Goal: Information Seeking & Learning: Learn about a topic

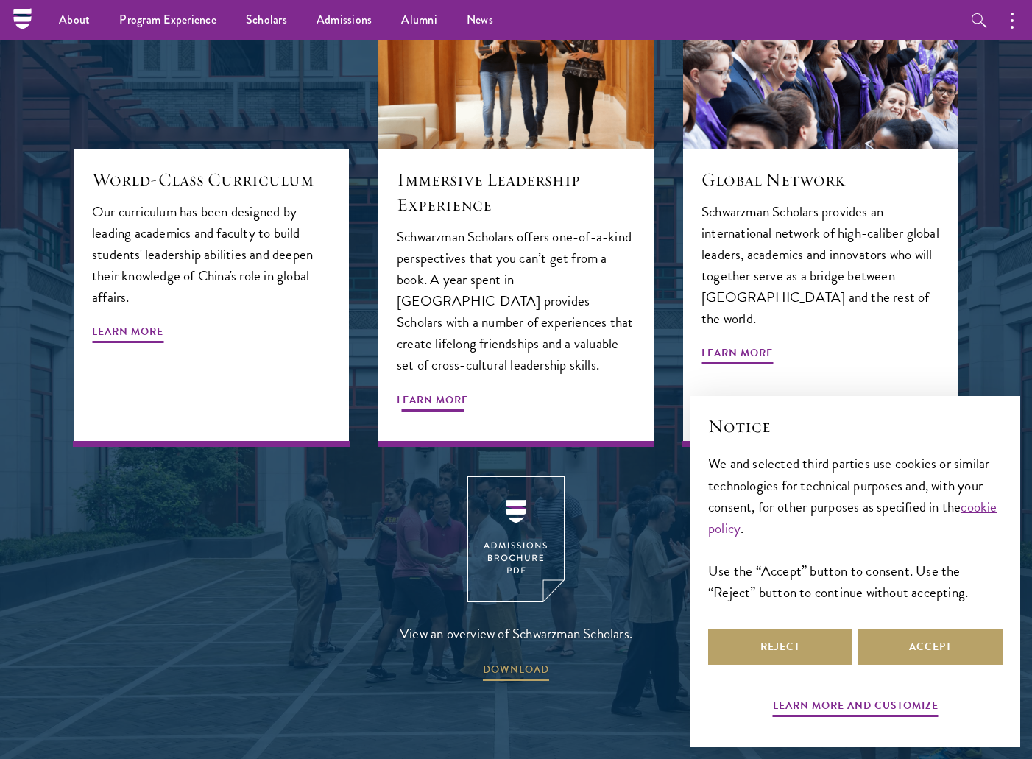
scroll to position [1825, 0]
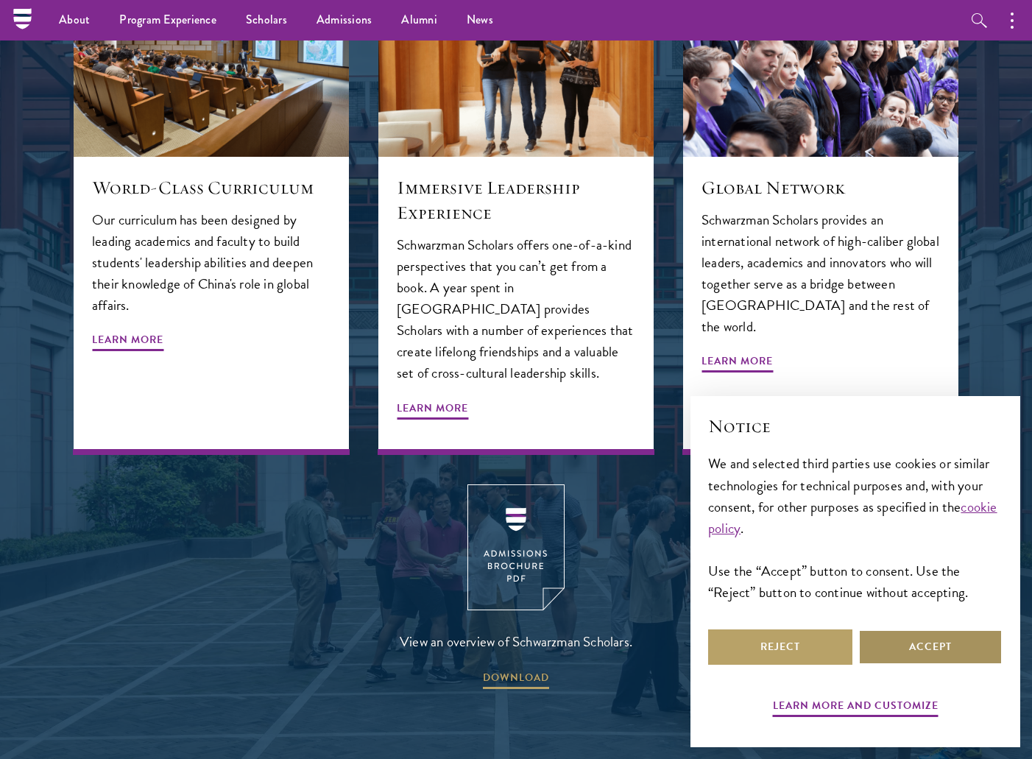
click at [880, 647] on button "Accept" at bounding box center [930, 646] width 144 height 35
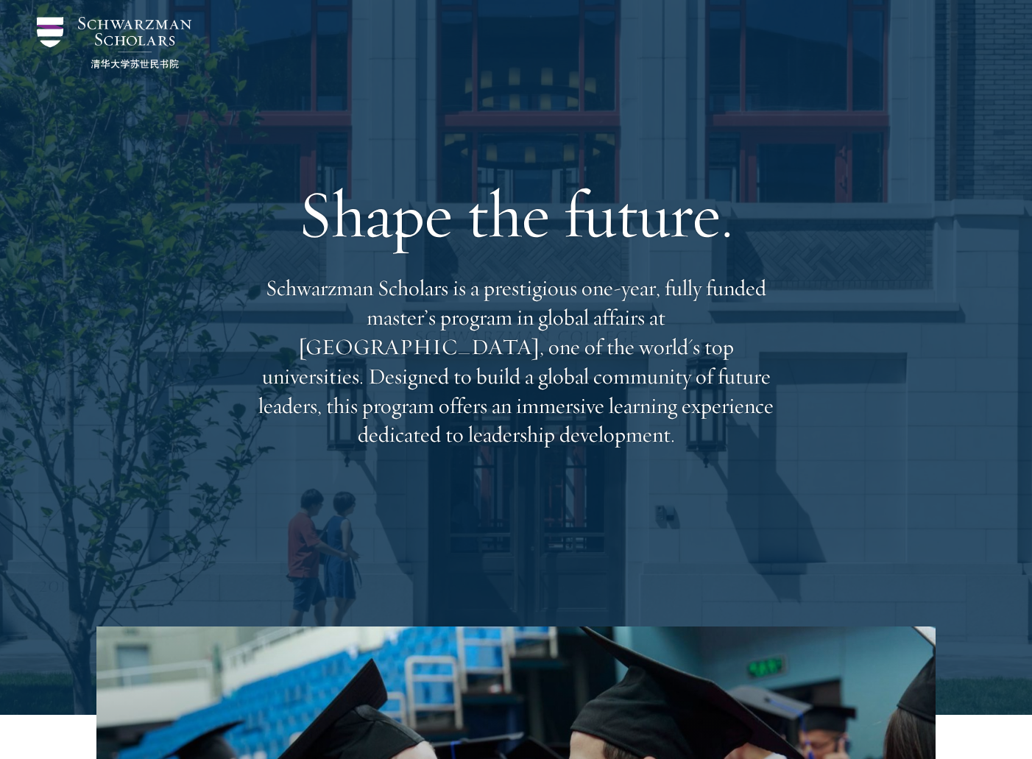
scroll to position [0, 0]
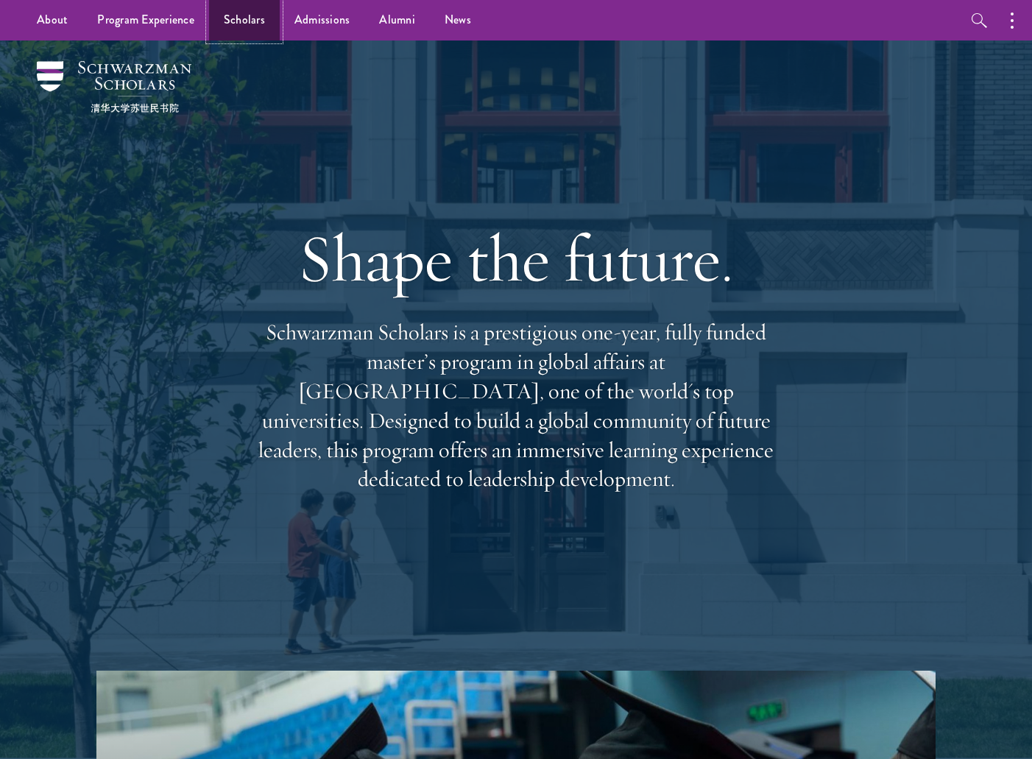
click at [227, 21] on link "Scholars" at bounding box center [244, 20] width 71 height 40
click at [259, 27] on link "Scholars" at bounding box center [244, 20] width 71 height 40
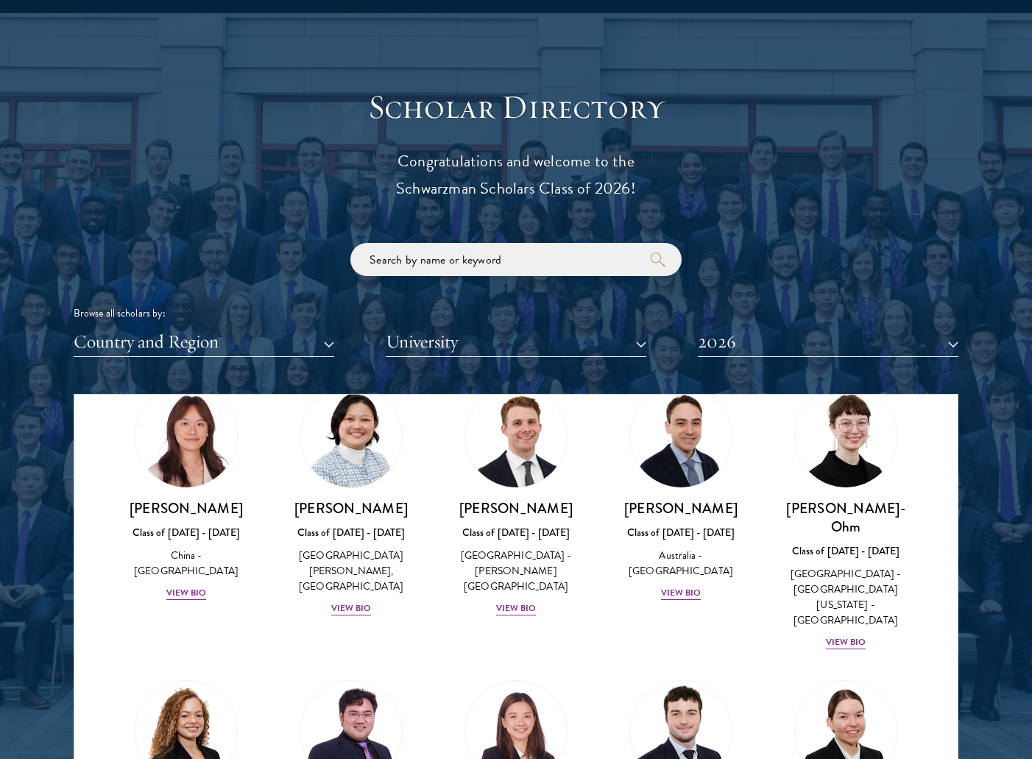
scroll to position [1475, 0]
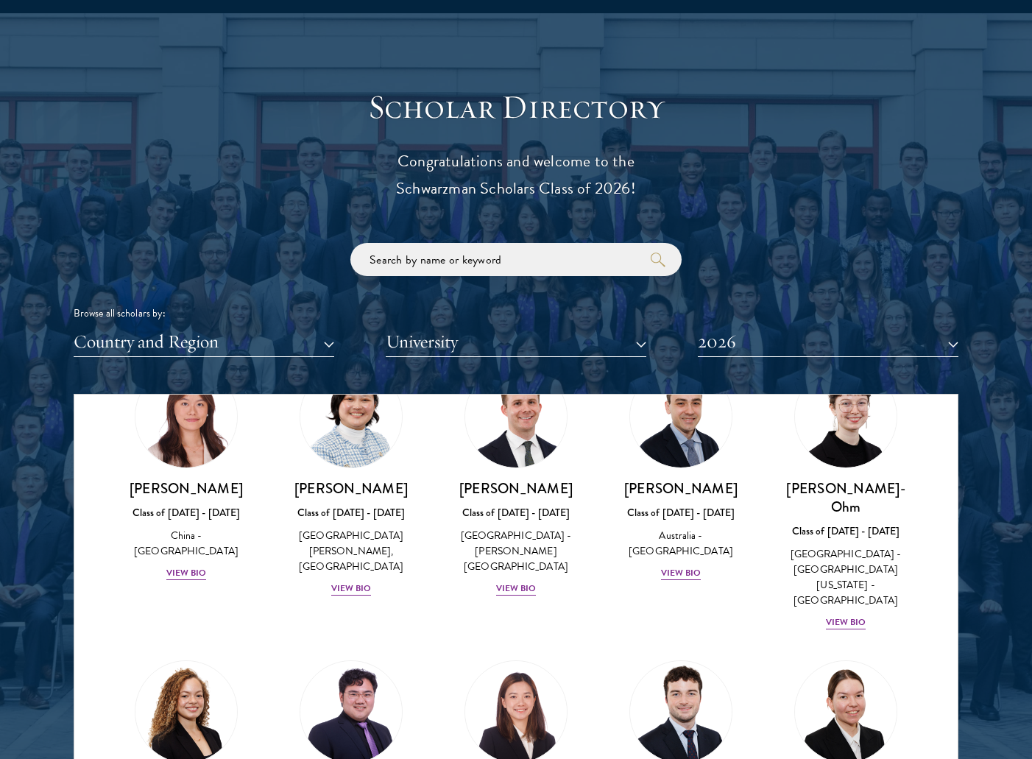
click at [298, 288] on div "Browse all scholars by: Country and Region All Countries and Regions Afghanista…" at bounding box center [516, 300] width 884 height 114
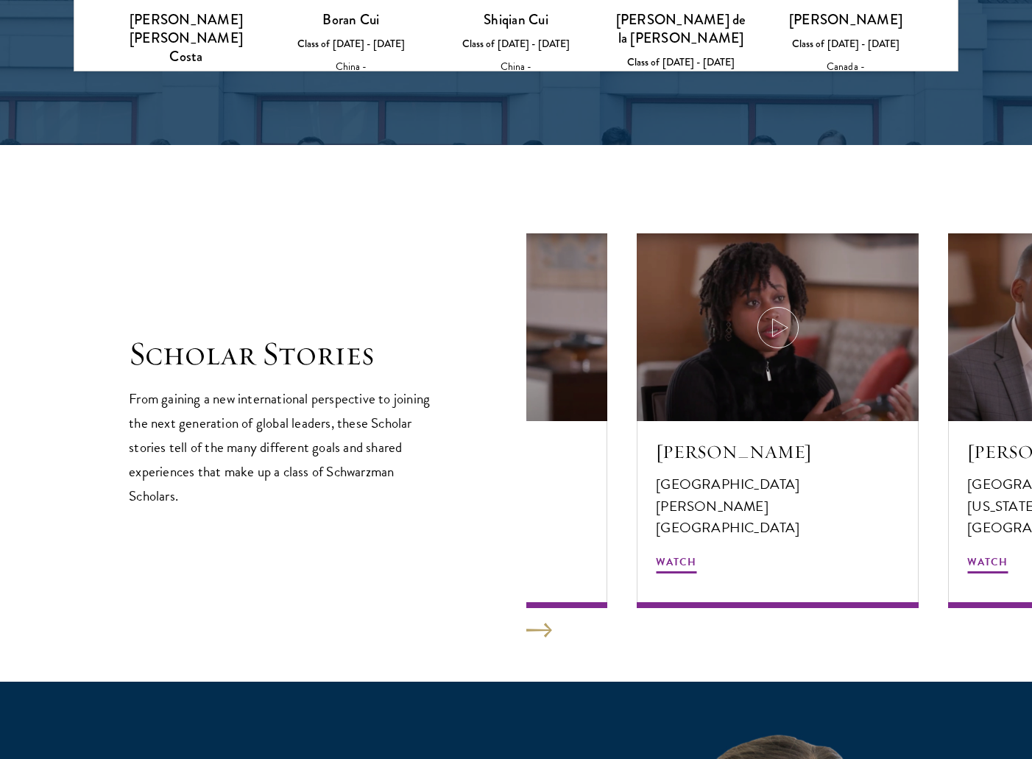
scroll to position [2507, 0]
